Goal: Task Accomplishment & Management: Manage account settings

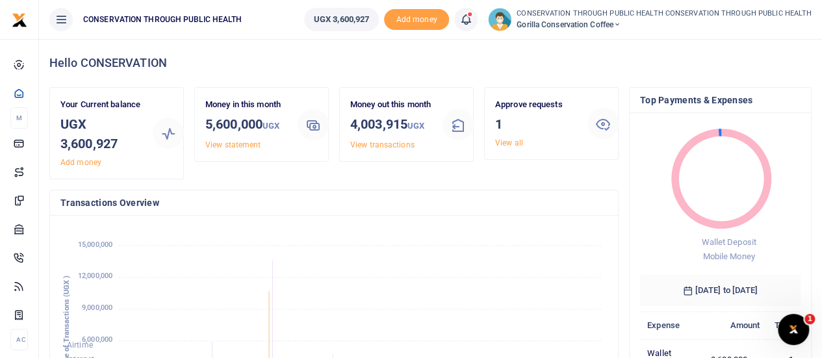
scroll to position [29, 0]
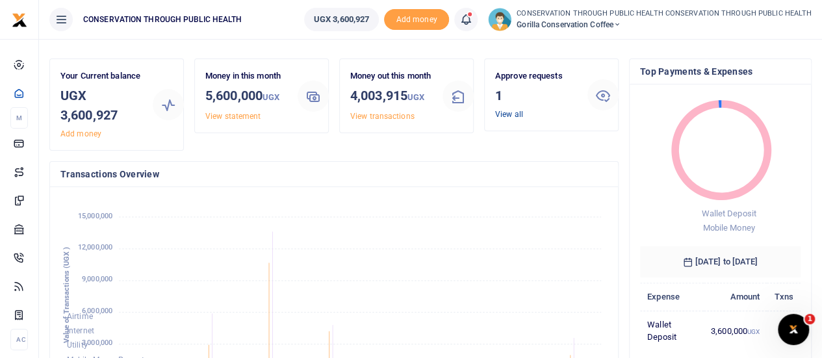
click at [508, 110] on link "View all" at bounding box center [509, 114] width 28 height 9
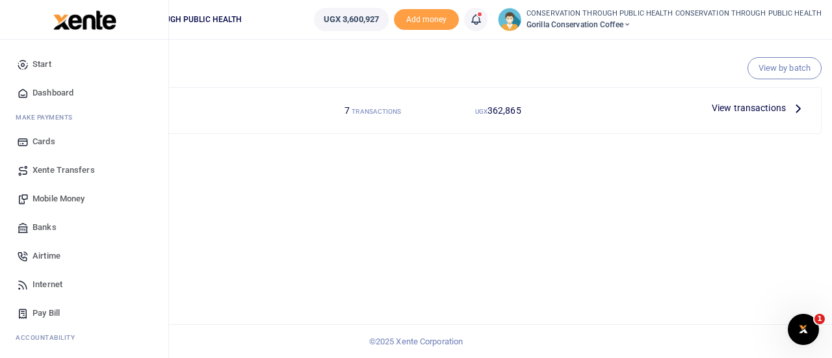
click at [42, 92] on span "Dashboard" at bounding box center [52, 92] width 41 height 13
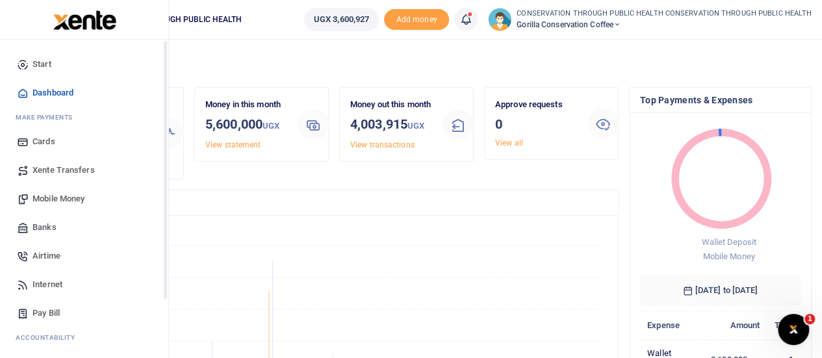
click at [46, 65] on span "Start" at bounding box center [41, 64] width 19 height 13
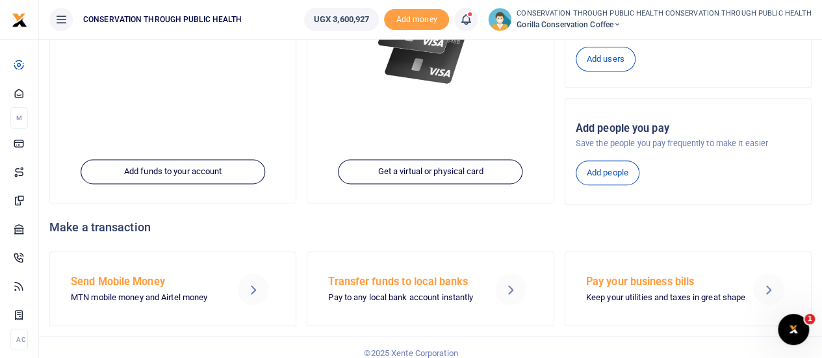
scroll to position [252, 0]
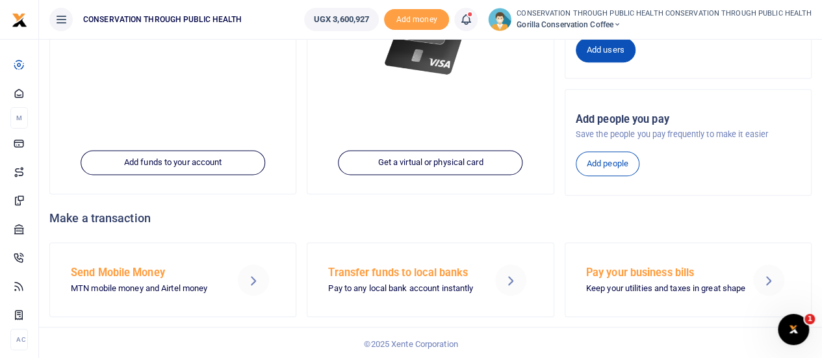
click at [604, 49] on link "Add users" at bounding box center [606, 50] width 60 height 25
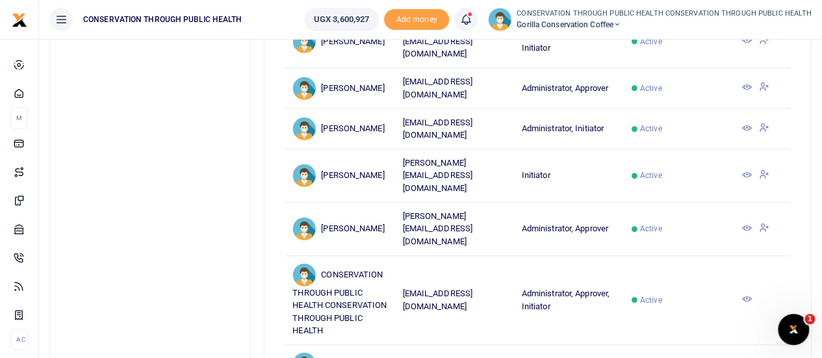
scroll to position [226, 0]
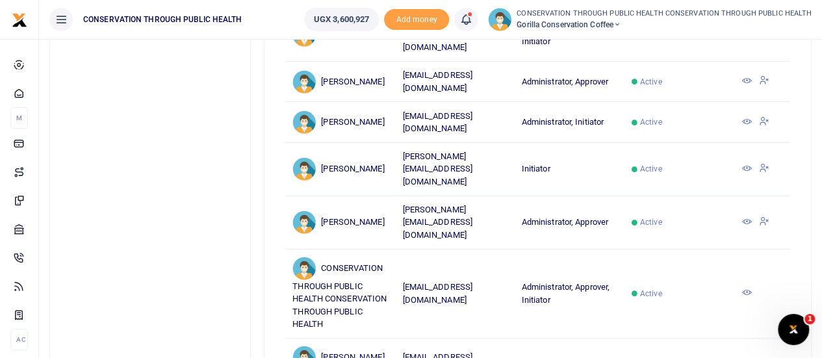
click at [765, 216] on icon at bounding box center [764, 221] width 10 height 12
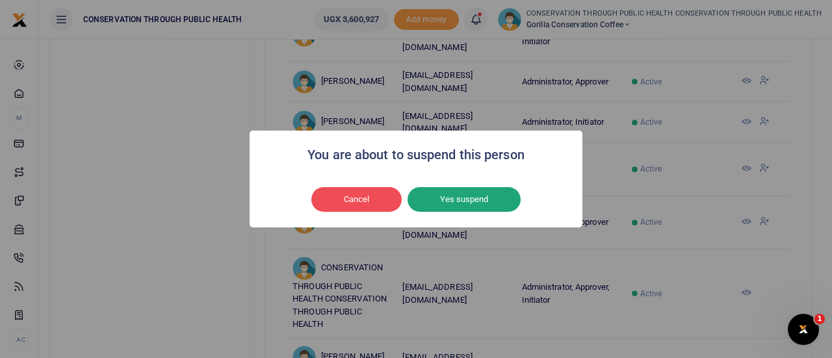
click at [497, 198] on button "Yes suspend" at bounding box center [464, 199] width 113 height 25
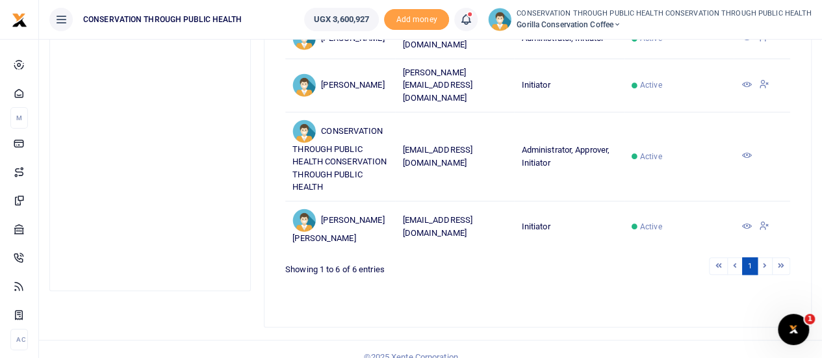
scroll to position [324, 0]
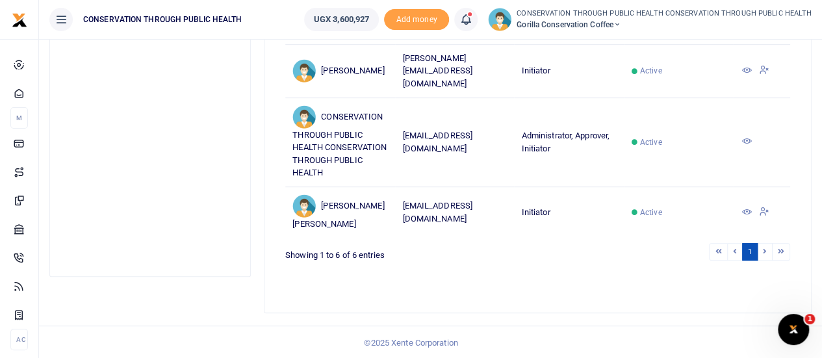
click at [767, 217] on icon at bounding box center [764, 211] width 10 height 12
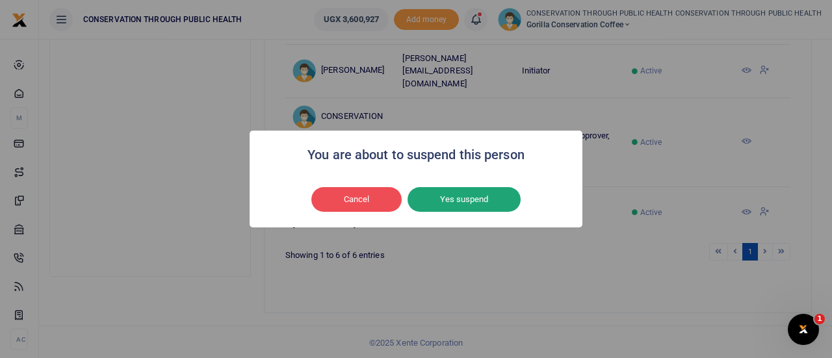
click at [500, 190] on button "Yes suspend" at bounding box center [464, 199] width 113 height 25
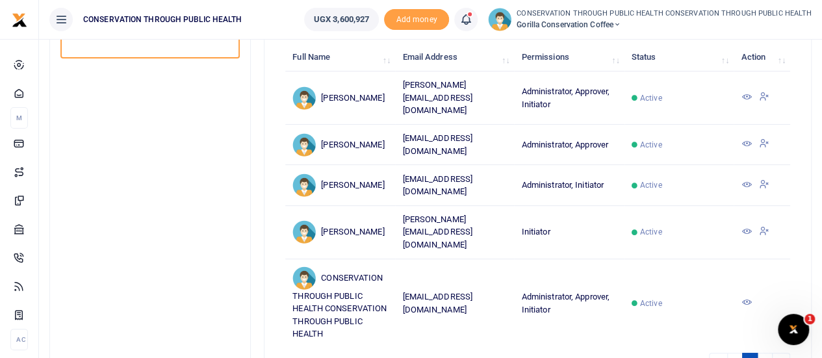
scroll to position [132, 0]
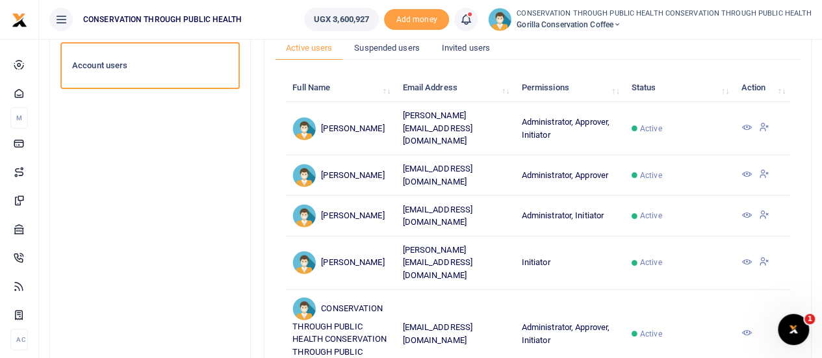
click at [750, 122] on icon at bounding box center [746, 127] width 10 height 10
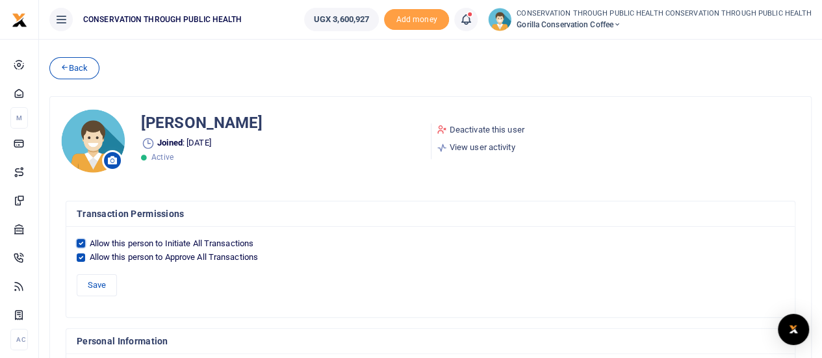
click at [83, 241] on input "Allow this person to Initiate All Transactions" at bounding box center [81, 243] width 8 height 8
checkbox input "false"
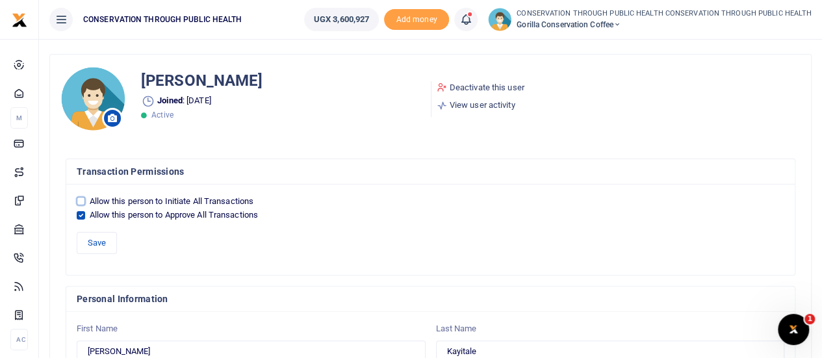
scroll to position [42, 0]
click at [90, 237] on button "Save" at bounding box center [97, 244] width 40 height 22
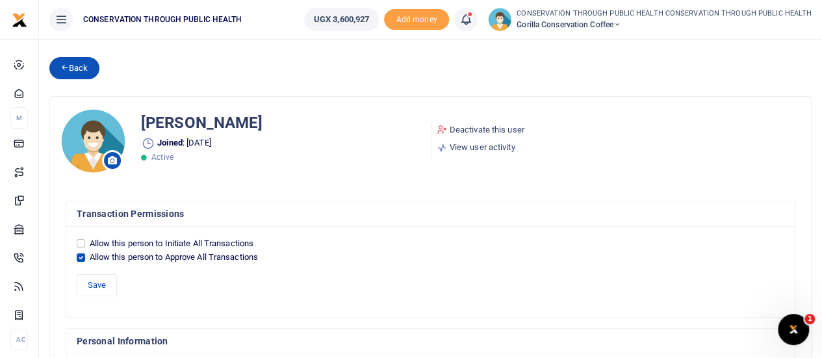
click at [88, 68] on link "Back" at bounding box center [74, 68] width 50 height 22
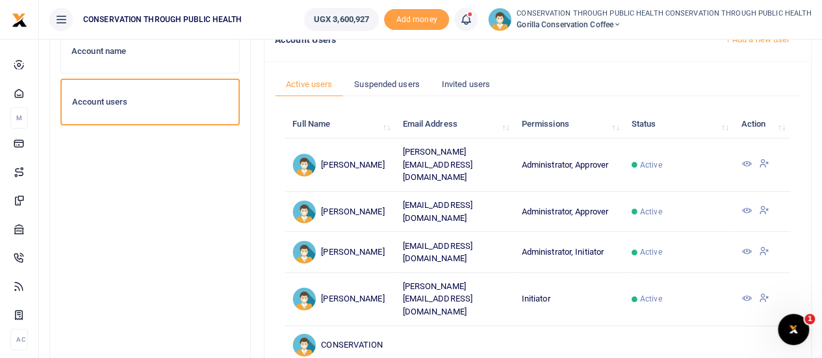
scroll to position [97, 0]
